Goal: Contribute content: Add original content to the website for others to see

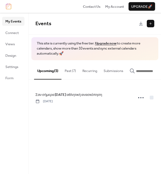
click at [70, 75] on button "Past (7)" at bounding box center [70, 69] width 18 height 19
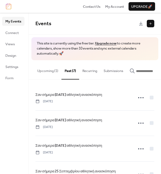
scroll to position [97, 0]
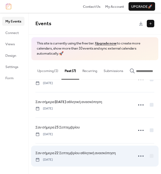
click at [82, 151] on span "Σαν σήμερα 22 Σεπτεμβρίου αθλητική ανασκόπηση" at bounding box center [75, 153] width 80 height 5
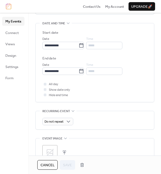
scroll to position [235, 0]
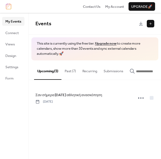
click at [152, 23] on button at bounding box center [151, 24] width 8 height 8
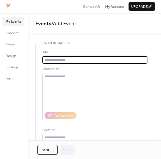
type input "*"
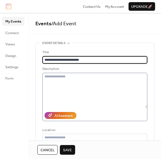
type input "**********"
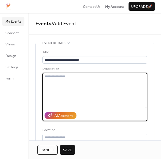
click at [68, 82] on textarea at bounding box center [94, 90] width 105 height 35
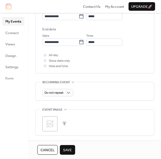
scroll to position [225, 0]
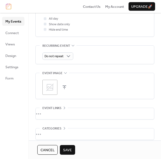
click at [69, 152] on span "Save" at bounding box center [67, 149] width 9 height 5
